Goal: Information Seeking & Learning: Learn about a topic

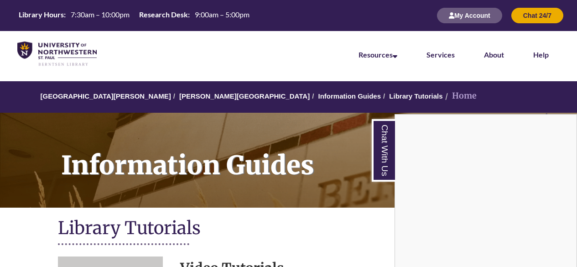
scroll to position [302, 0]
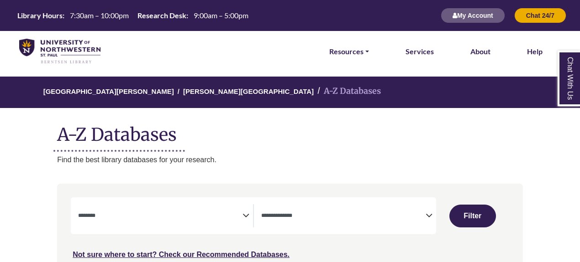
select select "Database Subject Filter"
select select "Database Types Filter"
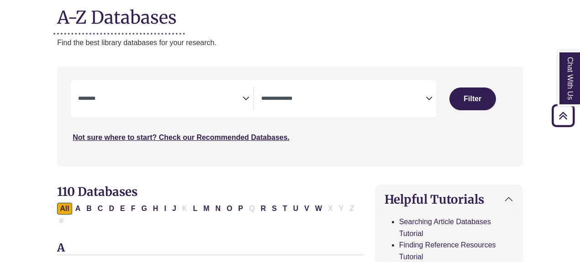
scroll to position [222, 0]
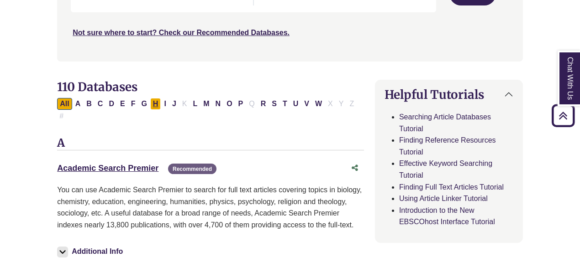
click at [153, 103] on button "H" at bounding box center [155, 104] width 11 height 12
select select "Database Subject Filter"
select select "Database Types Filter"
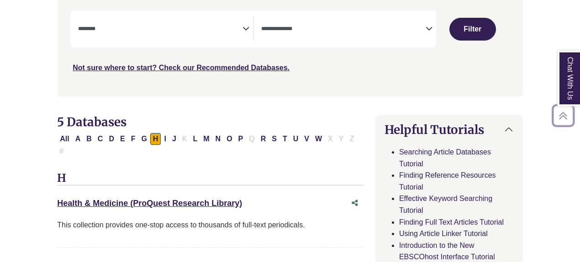
scroll to position [188, 0]
click at [200, 143] on button "M" at bounding box center [205, 139] width 11 height 12
select select "Database Subject Filter"
select select "Database Types Filter"
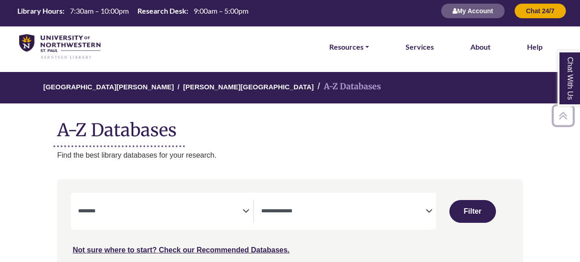
scroll to position [147, 0]
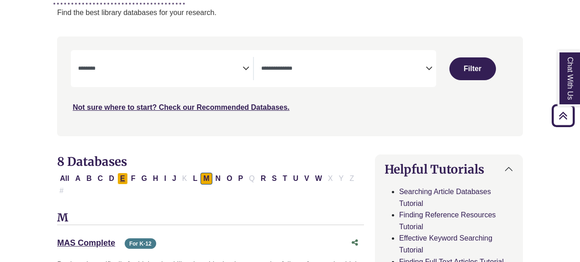
click at [119, 178] on button "E" at bounding box center [122, 179] width 10 height 12
select select "Database Subject Filter"
select select "Database Types Filter"
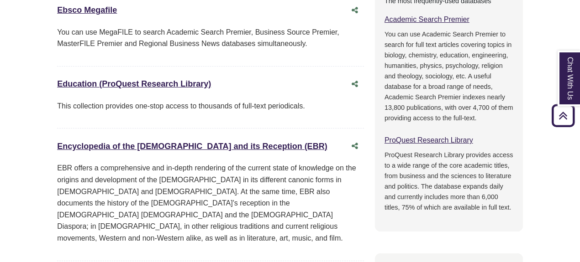
scroll to position [538, 0]
click at [170, 79] on link "Education (ProQuest Research Library) This link opens in a new window" at bounding box center [134, 83] width 154 height 9
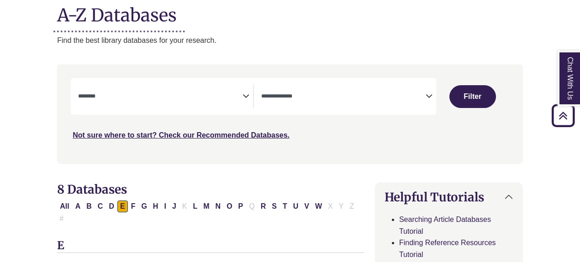
scroll to position [110, 0]
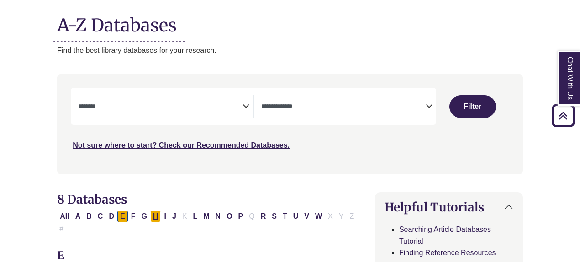
click at [150, 218] on button "H" at bounding box center [155, 217] width 11 height 12
select select "Database Subject Filter"
select select "Database Types Filter"
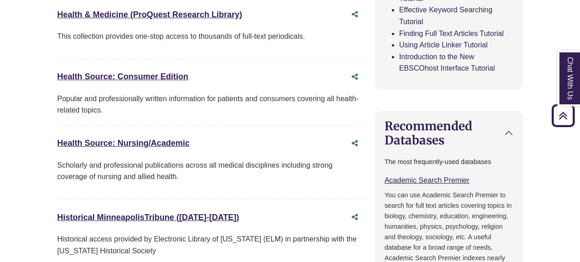
scroll to position [378, 0]
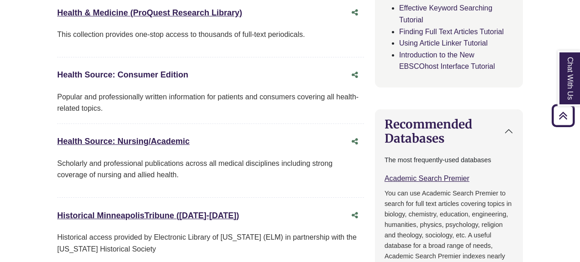
click at [140, 70] on link "Health Source: Consumer Edition This link opens in a new window" at bounding box center [122, 74] width 131 height 9
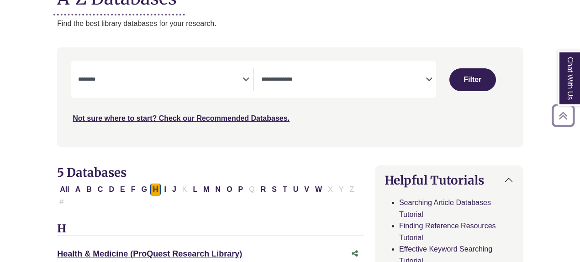
scroll to position [143, 0]
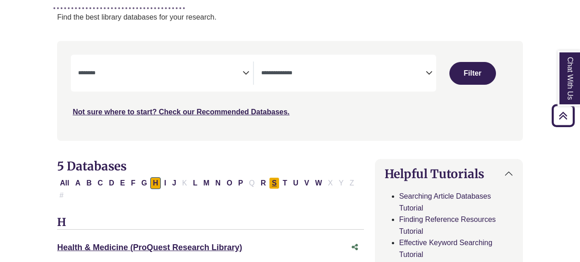
click at [269, 185] on button "S" at bounding box center [274, 184] width 10 height 12
select select "Database Subject Filter"
select select "Database Types Filter"
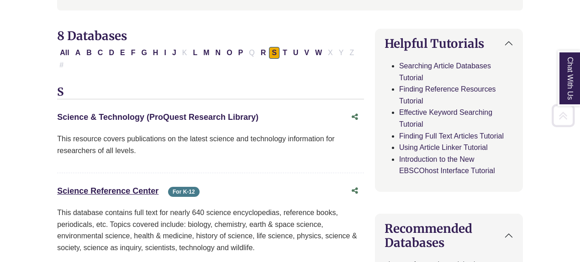
scroll to position [295, 0]
